Goal: Information Seeking & Learning: Learn about a topic

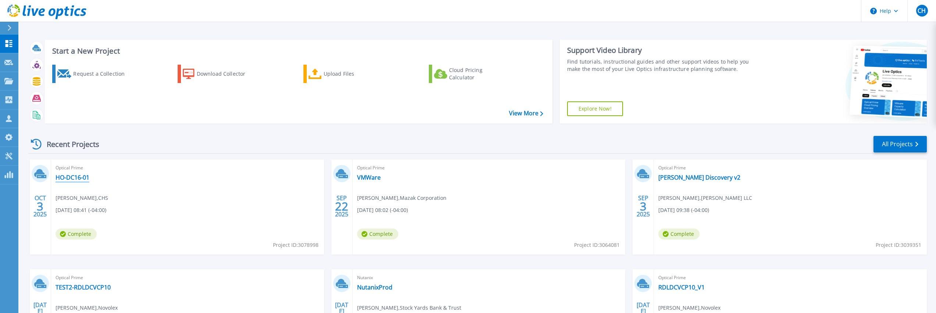
click at [78, 178] on link "HO-DC16-01" at bounding box center [73, 177] width 34 height 7
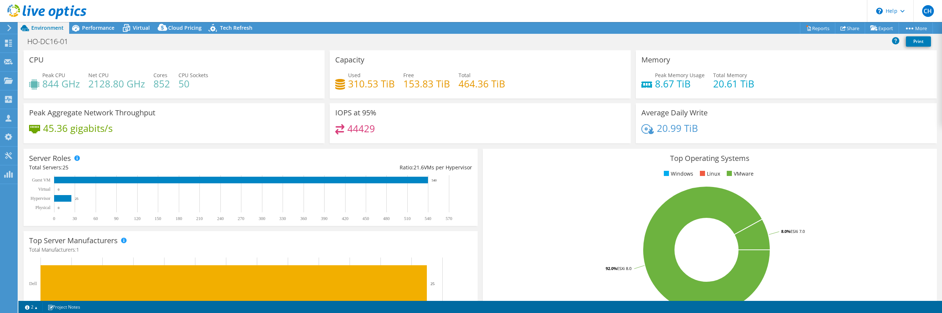
select select "USEast"
select select "USD"
click at [86, 29] on span "Performance" at bounding box center [98, 27] width 32 height 7
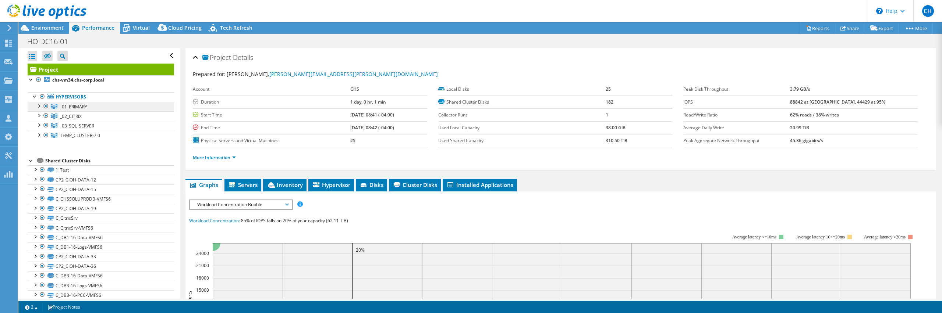
click at [79, 107] on span "_01_PRIMARY" at bounding box center [73, 107] width 27 height 6
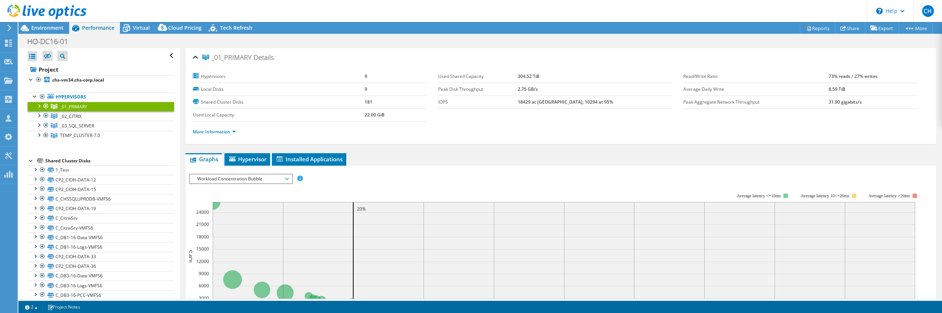
click at [41, 105] on div at bounding box center [38, 105] width 7 height 7
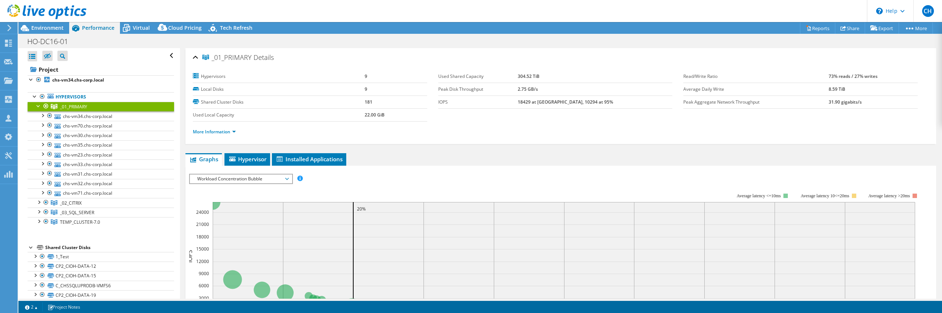
click at [88, 107] on link "_01_PRIMARY" at bounding box center [101, 107] width 146 height 10
click at [226, 131] on link "More Information" at bounding box center [214, 132] width 43 height 6
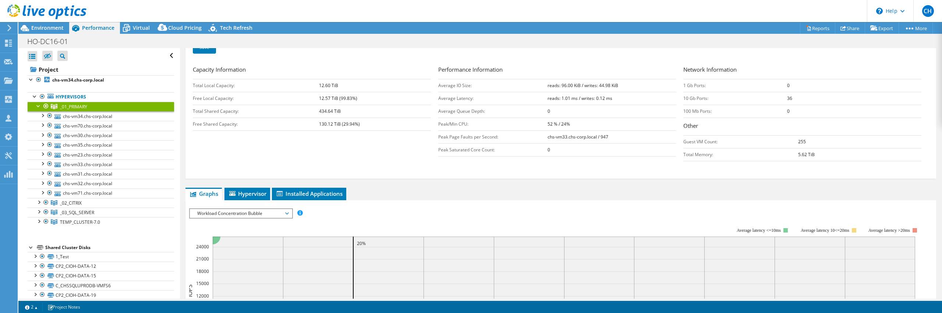
scroll to position [131, 0]
click at [264, 191] on span "Hypervisor" at bounding box center [247, 194] width 38 height 7
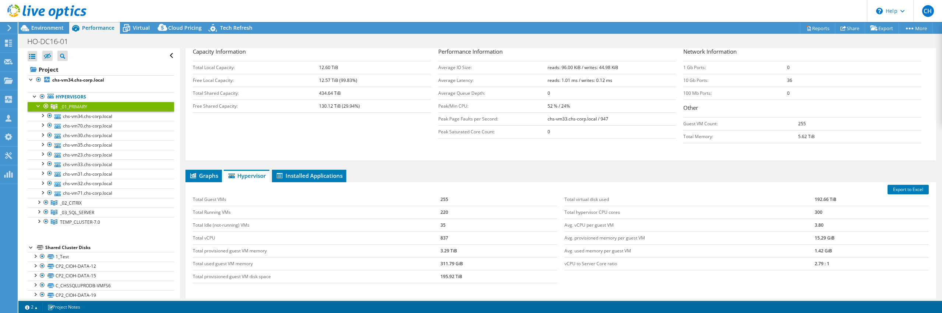
scroll to position [162, 0]
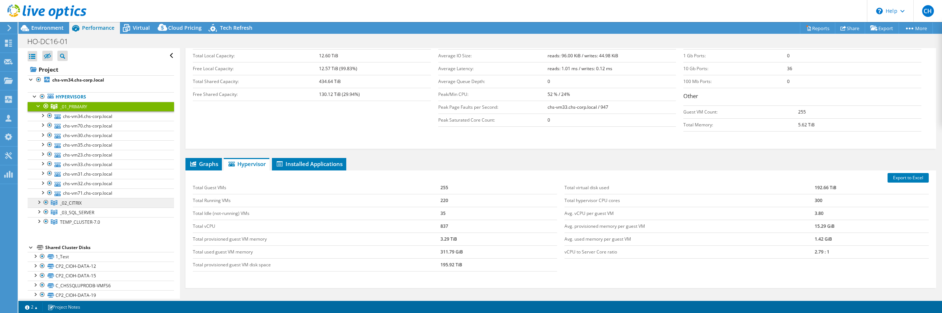
click at [76, 203] on span "_02_CITRIX" at bounding box center [71, 203] width 22 height 6
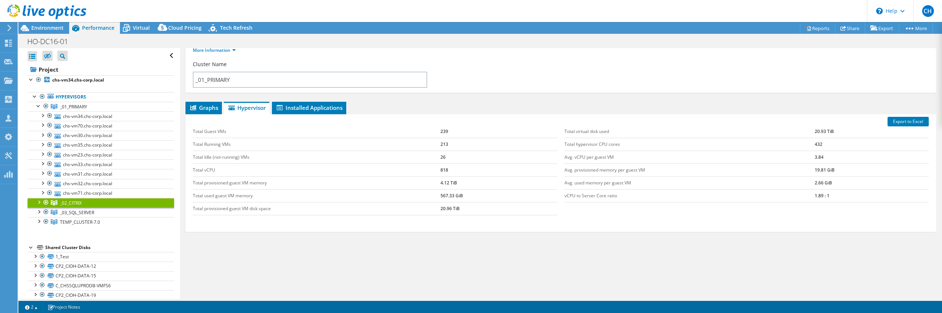
scroll to position [51, 0]
click at [40, 203] on div at bounding box center [38, 201] width 7 height 7
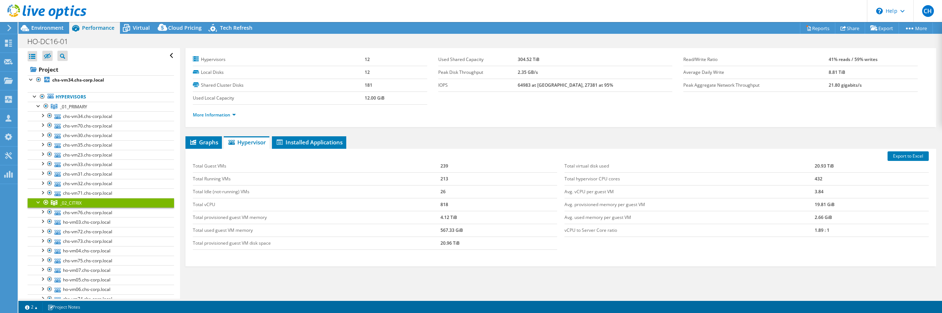
scroll to position [0, 0]
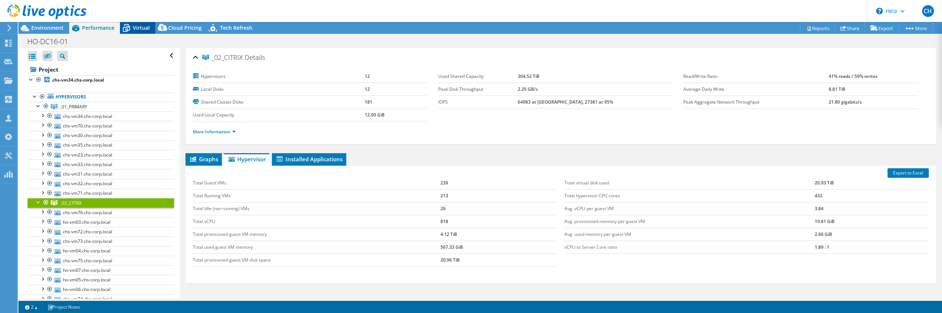
click at [135, 26] on span "Virtual" at bounding box center [141, 27] width 17 height 7
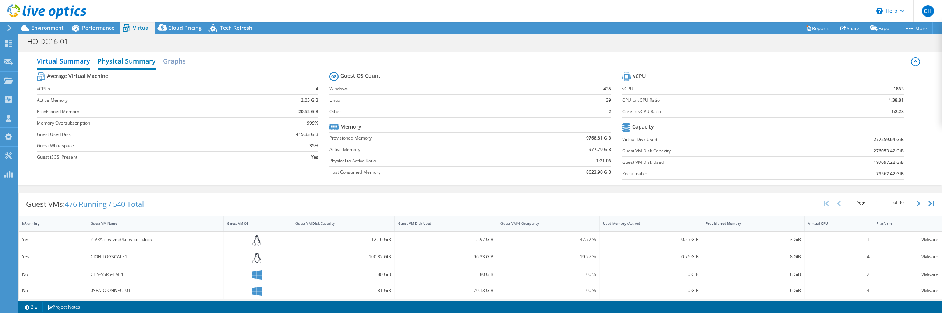
click at [125, 68] on h2 "Physical Summary" at bounding box center [126, 62] width 58 height 16
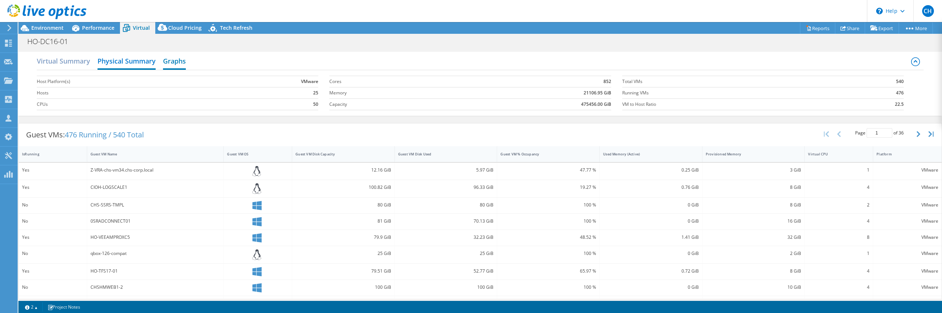
click at [177, 64] on h2 "Graphs" at bounding box center [174, 62] width 23 height 16
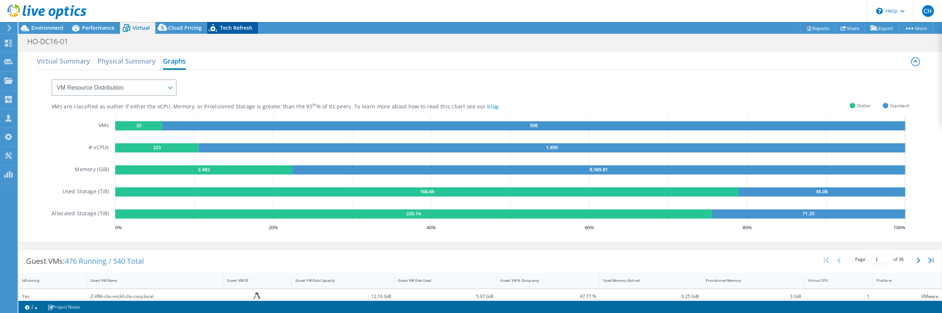
click at [229, 28] on span "Tech Refresh" at bounding box center [236, 27] width 32 height 7
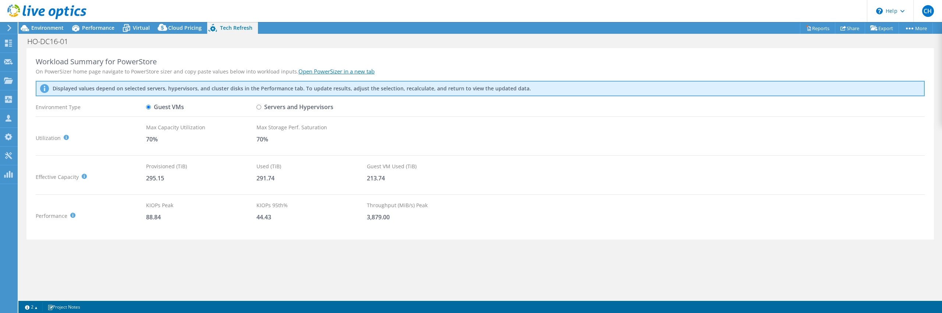
click at [260, 109] on input "Servers and Hypervisors" at bounding box center [258, 107] width 5 height 5
radio input "true"
click at [153, 107] on label "Guest VMs" at bounding box center [165, 107] width 38 height 13
click at [151, 107] on input "Guest VMs" at bounding box center [148, 107] width 5 height 5
radio input "true"
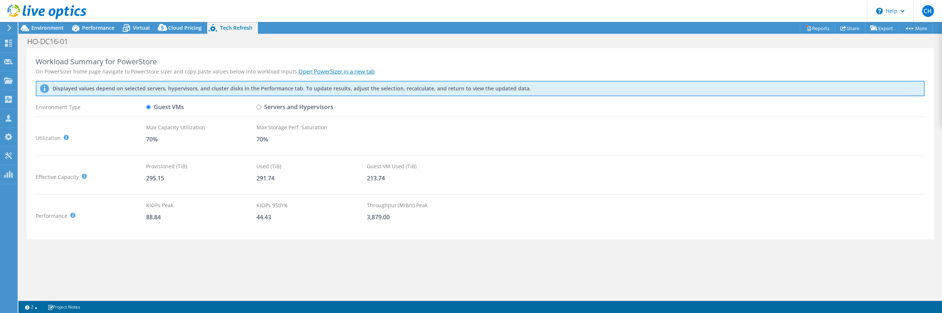
click at [260, 110] on label "Servers and Hypervisors" at bounding box center [294, 107] width 77 height 13
click at [260, 110] on input "Servers and Hypervisors" at bounding box center [258, 107] width 5 height 5
radio input "true"
radio input "false"
click at [139, 30] on span "Virtual" at bounding box center [141, 27] width 17 height 7
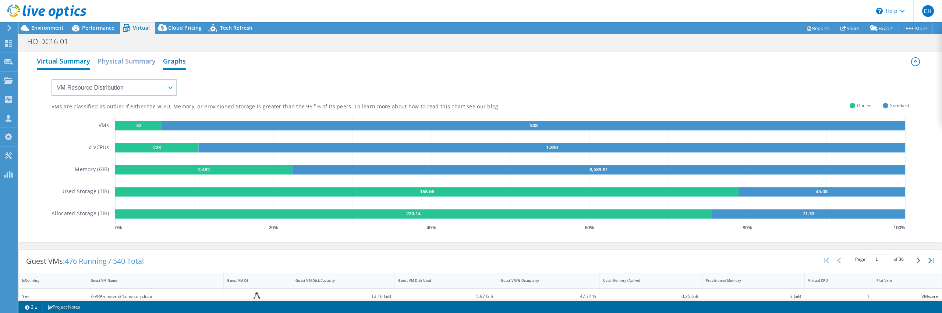
drag, startPoint x: 79, startPoint y: 61, endPoint x: 82, endPoint y: 56, distance: 5.8
click at [79, 61] on h2 "Virtual Summary" at bounding box center [63, 62] width 53 height 16
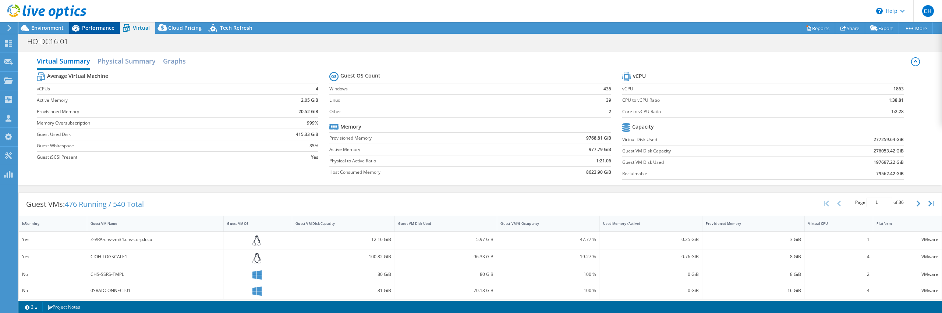
click at [89, 31] on span "Performance" at bounding box center [98, 27] width 32 height 7
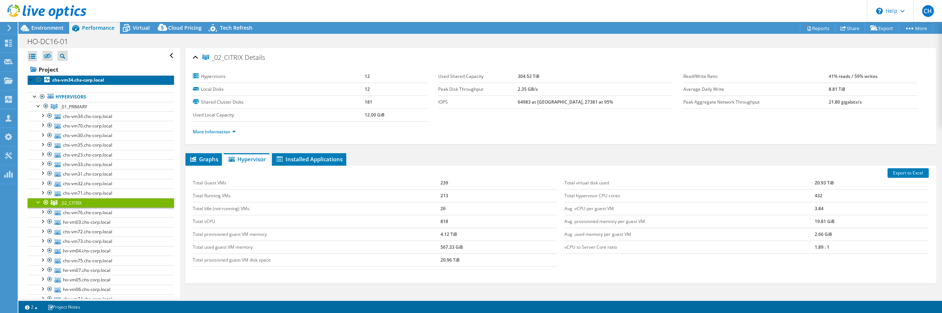
click at [68, 81] on b "chs-vm34.chs-corp.local" at bounding box center [78, 80] width 52 height 6
